Goal: Check status

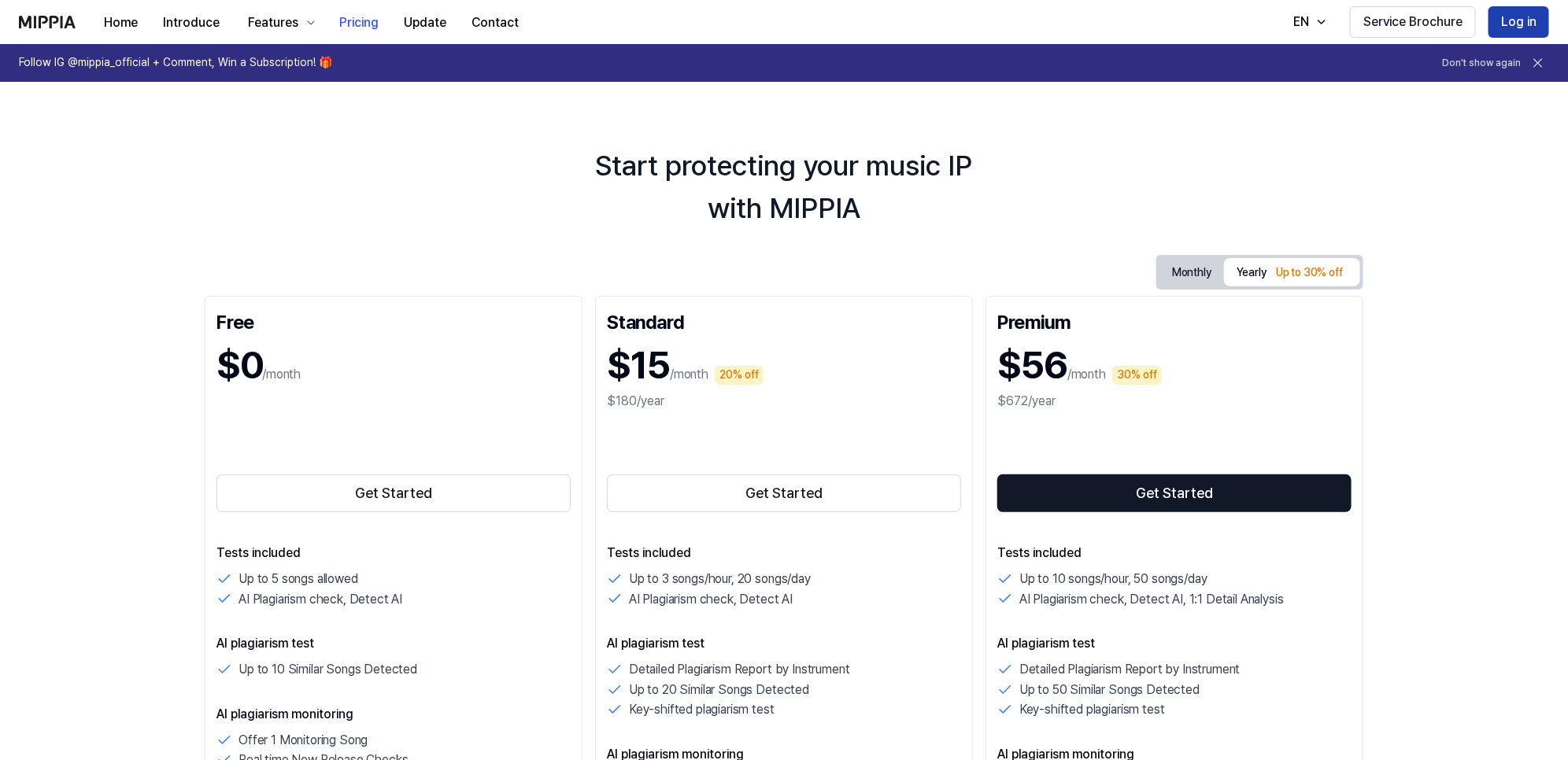
click at [1509, 14] on button "Log in" at bounding box center [1519, 21] width 61 height 32
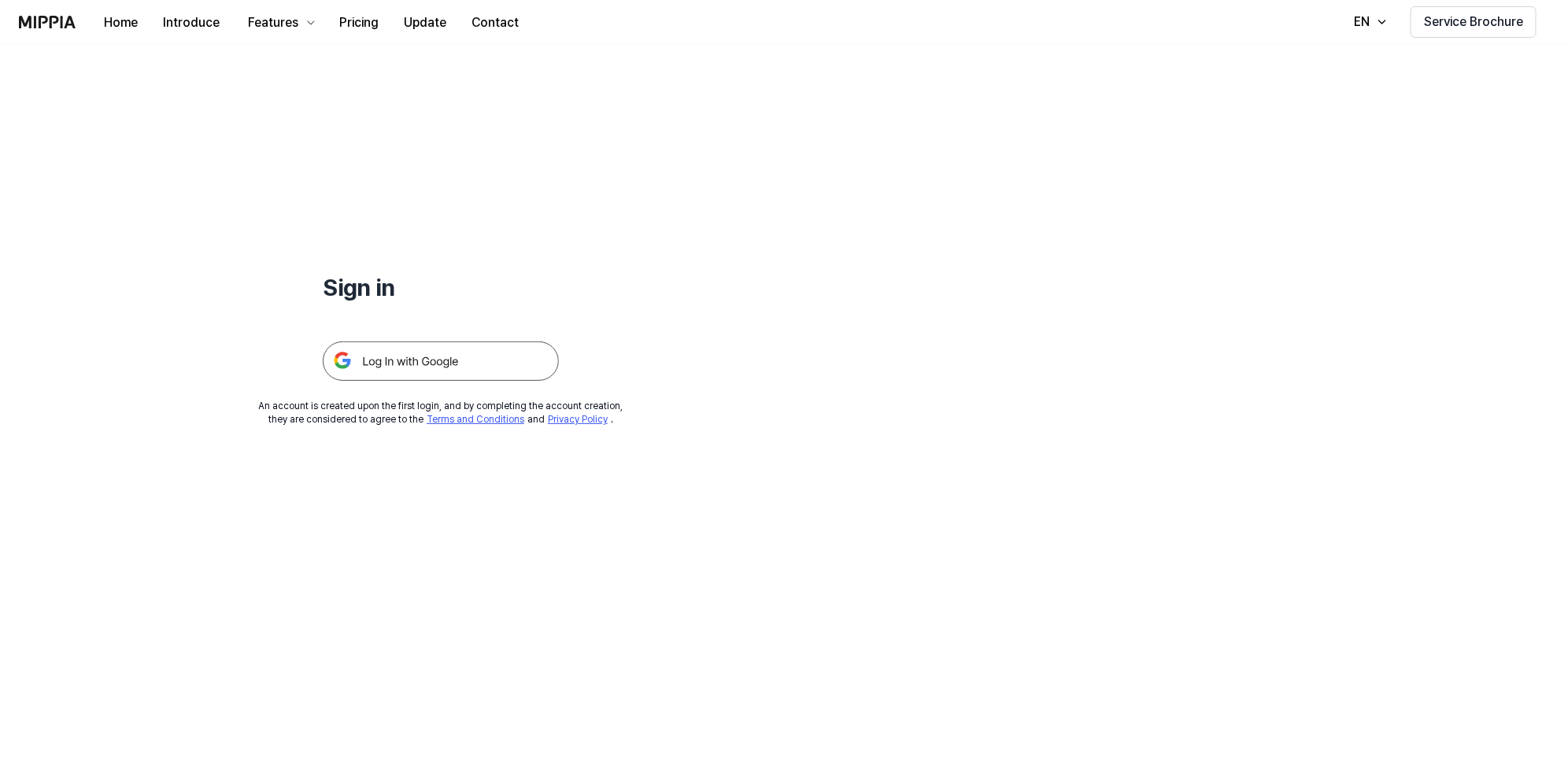
click at [418, 367] on img at bounding box center [441, 362] width 236 height 40
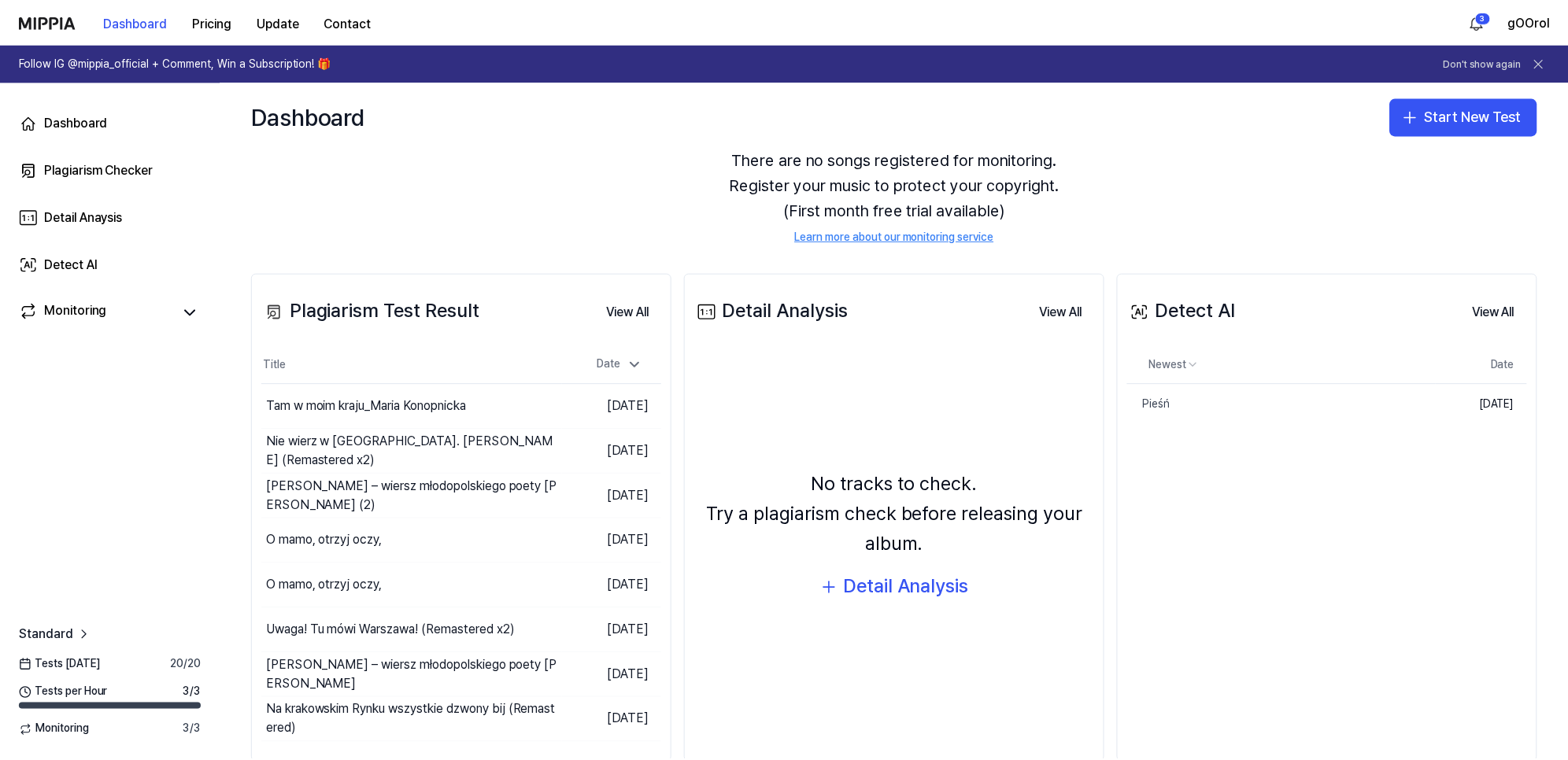
scroll to position [99, 0]
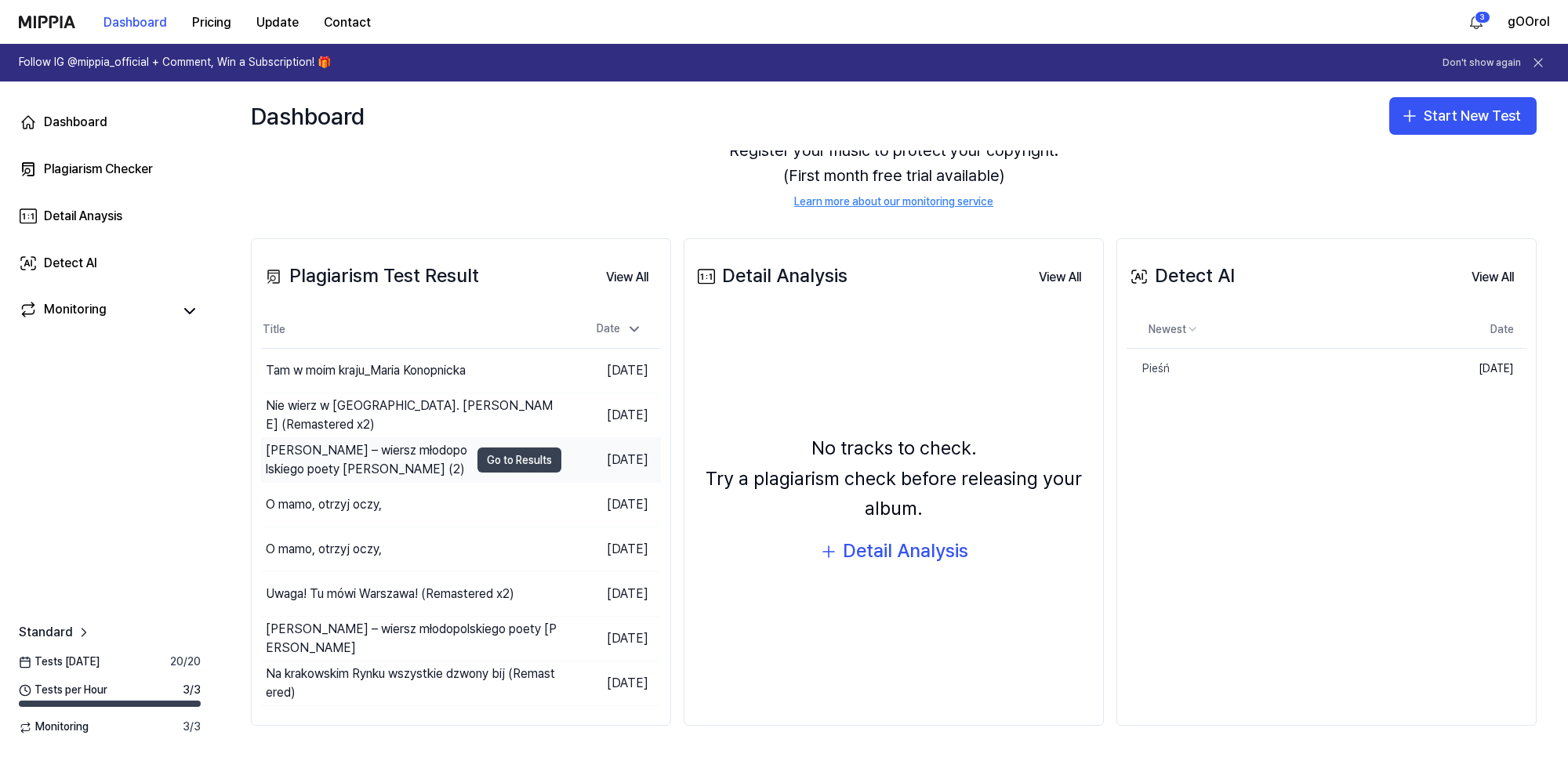
click at [510, 457] on button "Go to Results" at bounding box center [519, 459] width 84 height 25
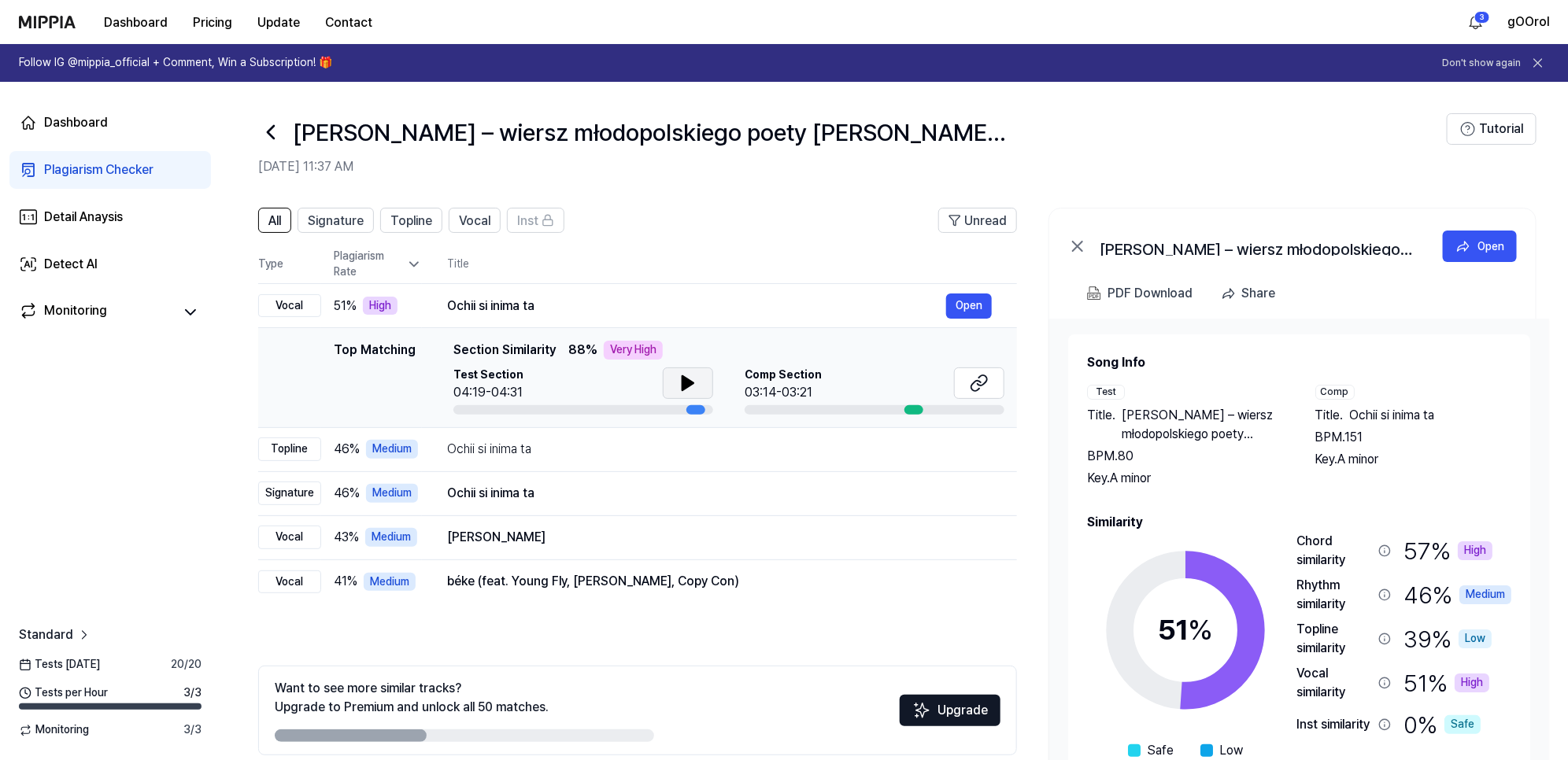
click at [697, 384] on button at bounding box center [688, 383] width 51 height 32
click at [992, 379] on button at bounding box center [979, 383] width 51 height 32
click at [691, 384] on icon at bounding box center [692, 383] width 3 height 13
